Goal: Information Seeking & Learning: Learn about a topic

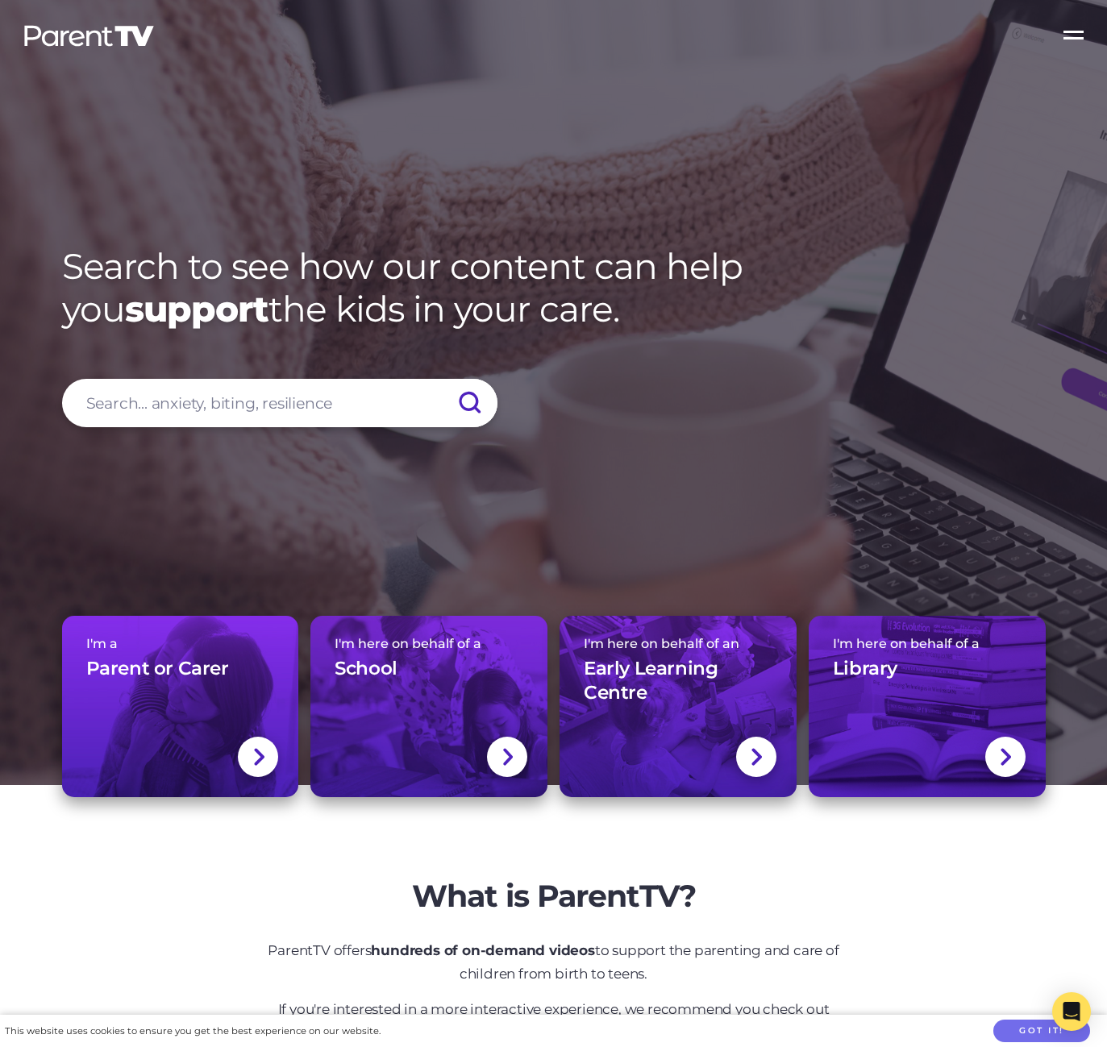
click at [1072, 34] on label "Open Menu" at bounding box center [1075, 32] width 65 height 65
click at [0, 0] on input "Open Menu" at bounding box center [0, 0] width 0 height 0
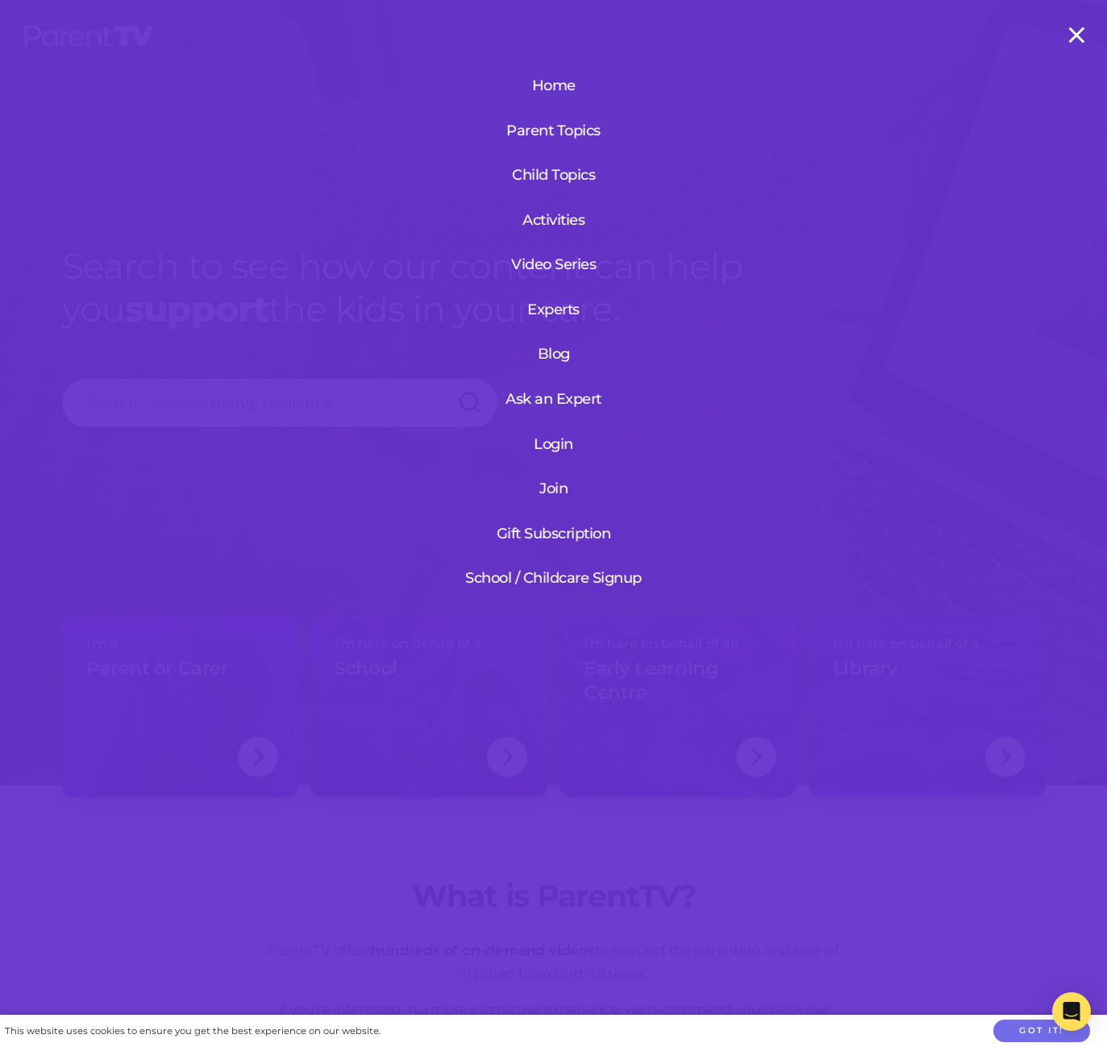
click at [546, 437] on link "Login" at bounding box center [553, 444] width 193 height 42
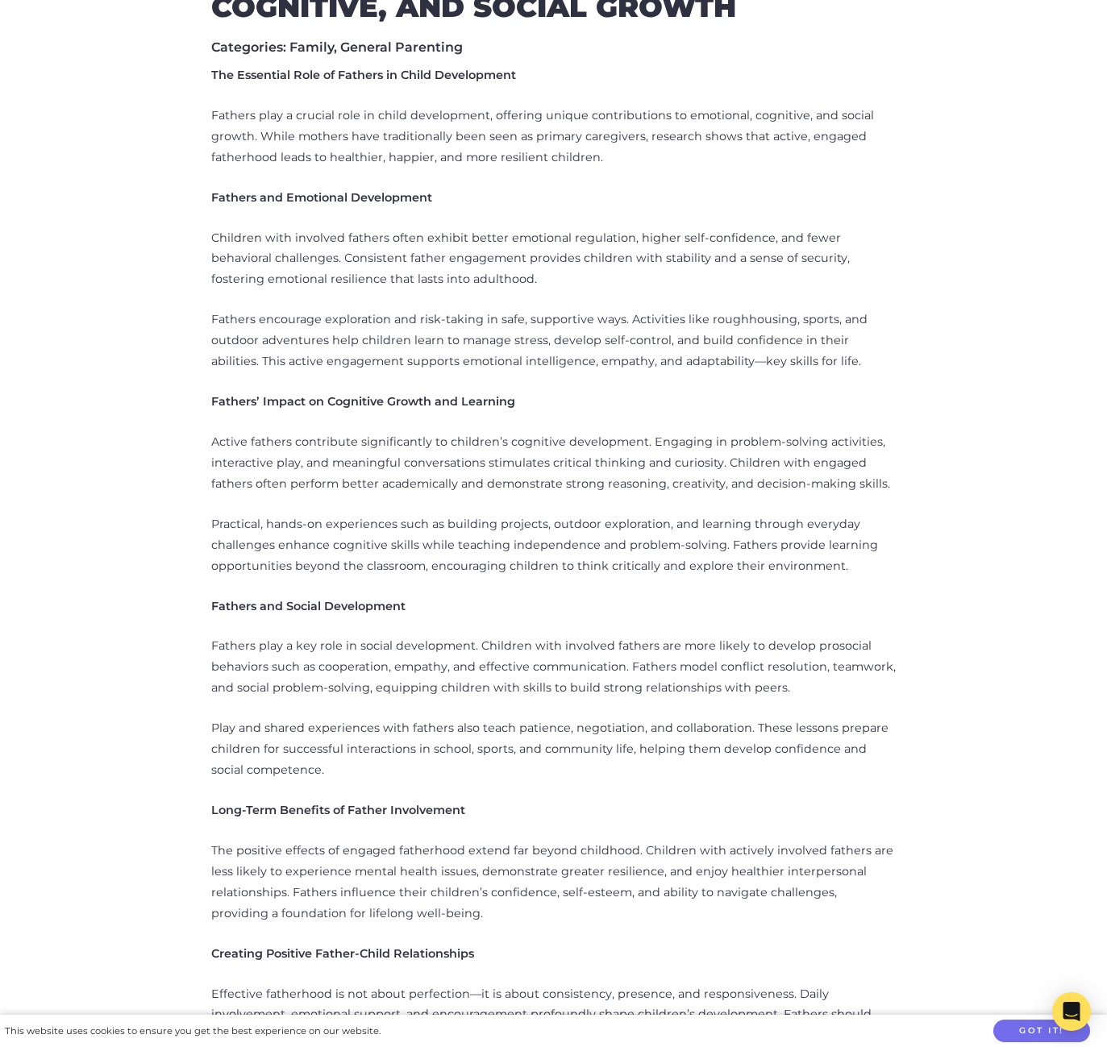
scroll to position [161, 0]
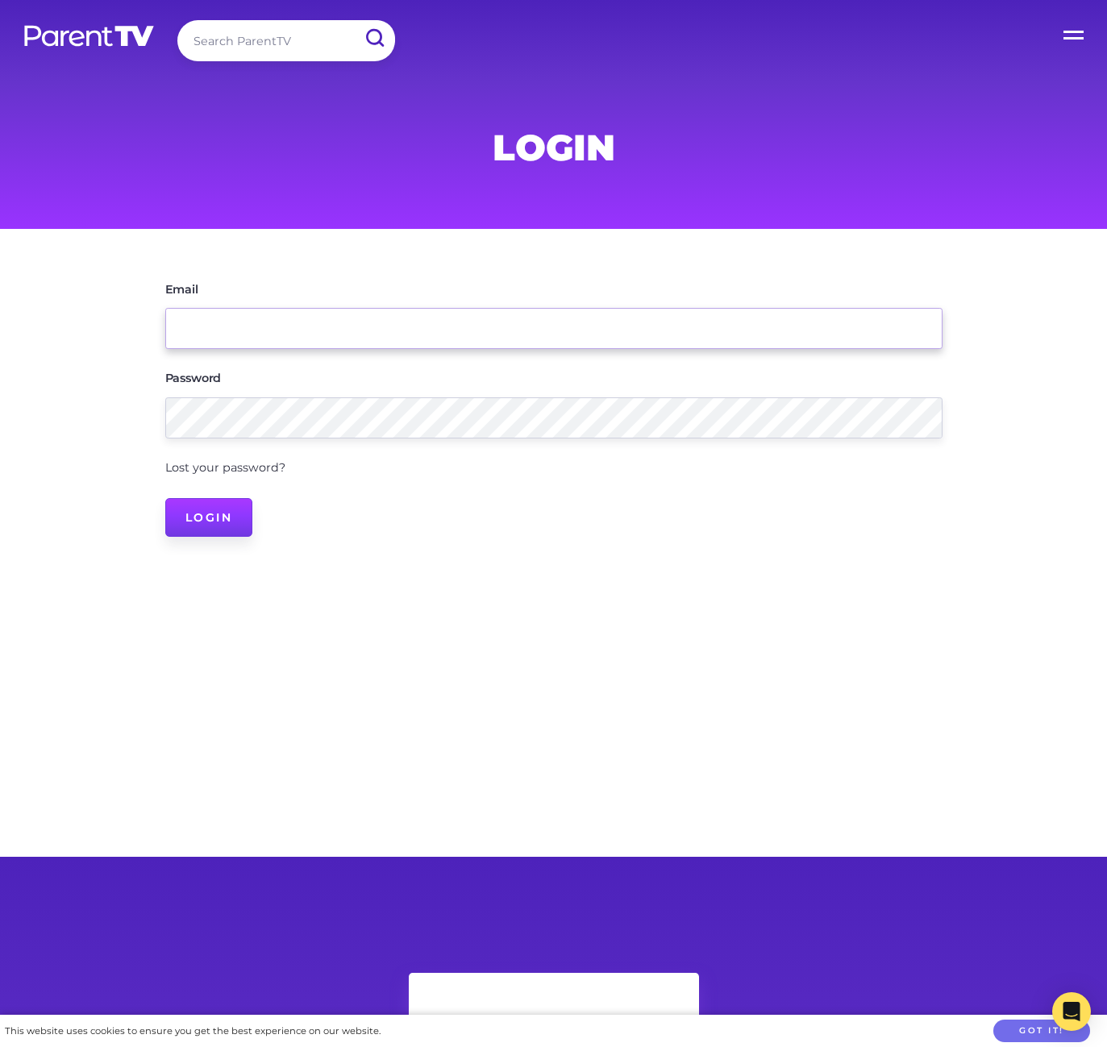
type input "[EMAIL_ADDRESS][DOMAIN_NAME]"
click at [198, 525] on input "Login" at bounding box center [209, 517] width 88 height 39
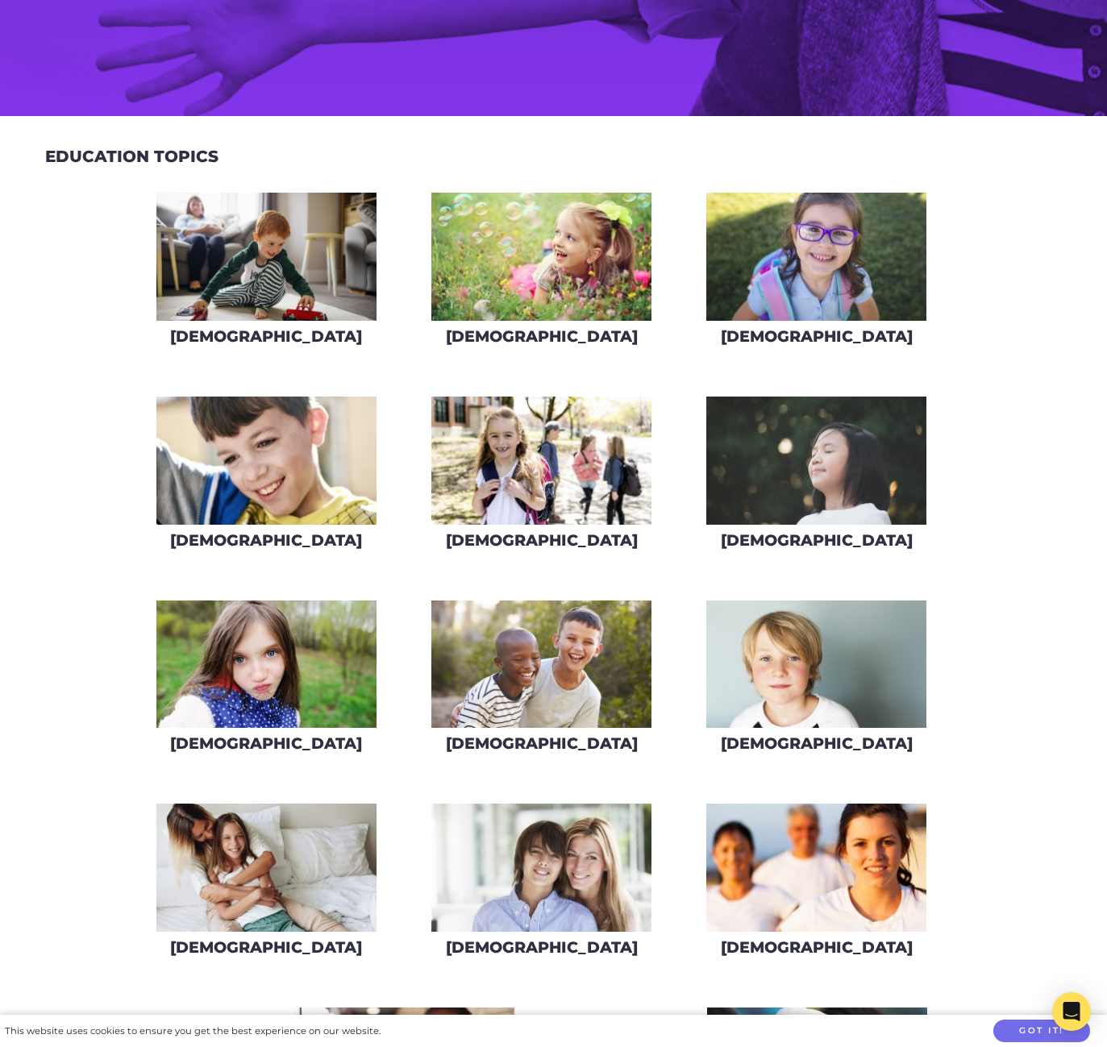
scroll to position [806, 0]
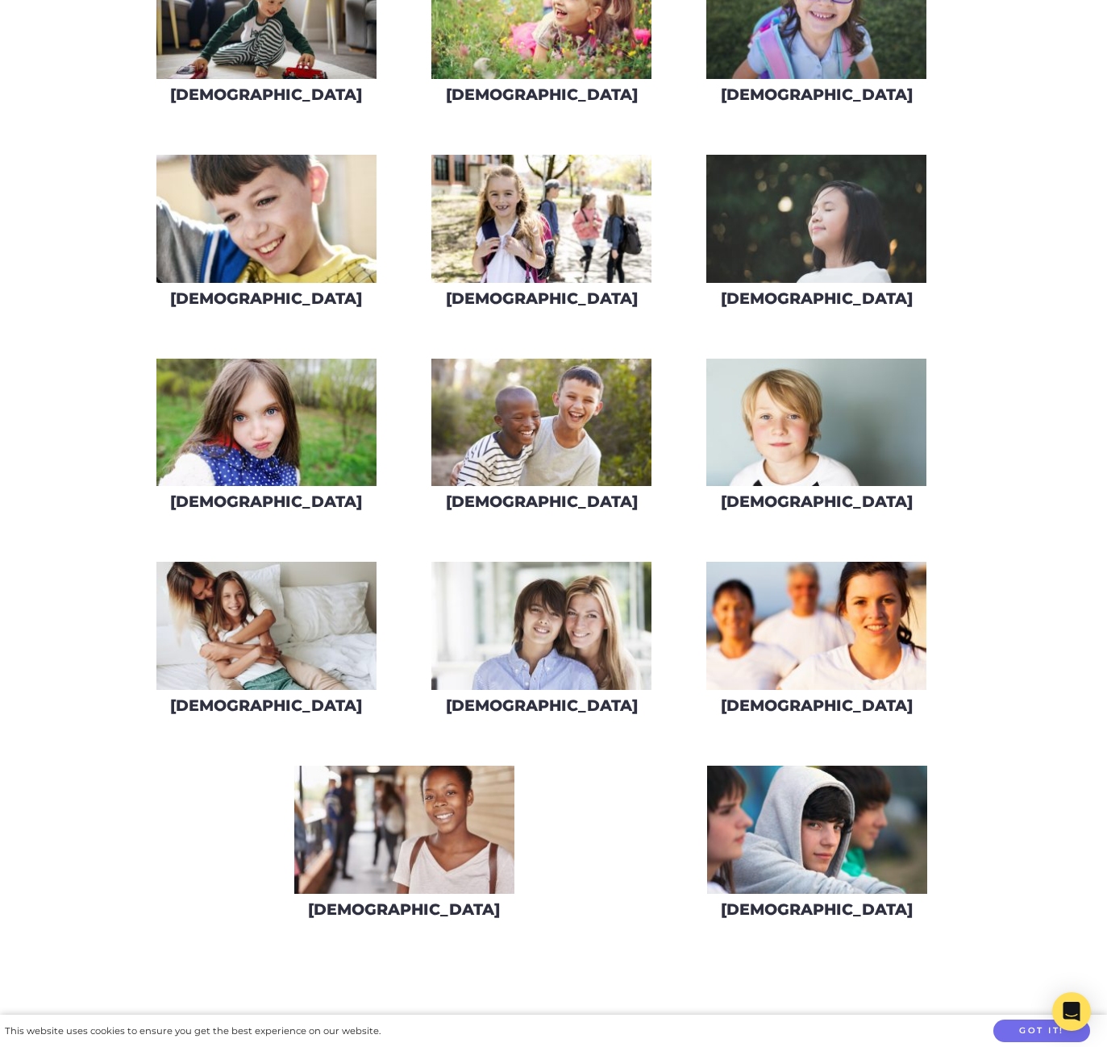
click at [607, 450] on img at bounding box center [541, 423] width 220 height 128
